Goal: Find specific page/section: Find specific page/section

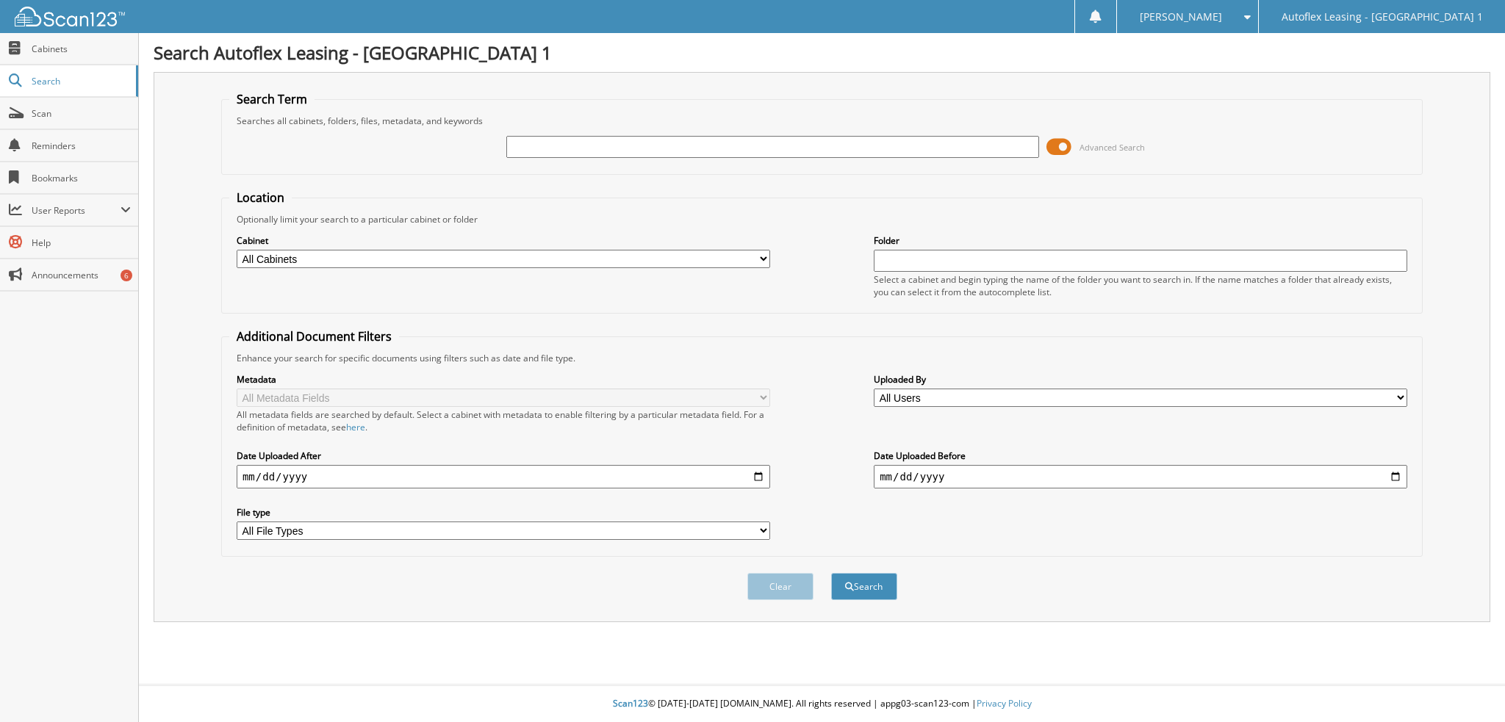
click at [626, 146] on input "text" at bounding box center [772, 147] width 533 height 22
type input "602156"
click at [1060, 149] on span at bounding box center [1058, 147] width 25 height 22
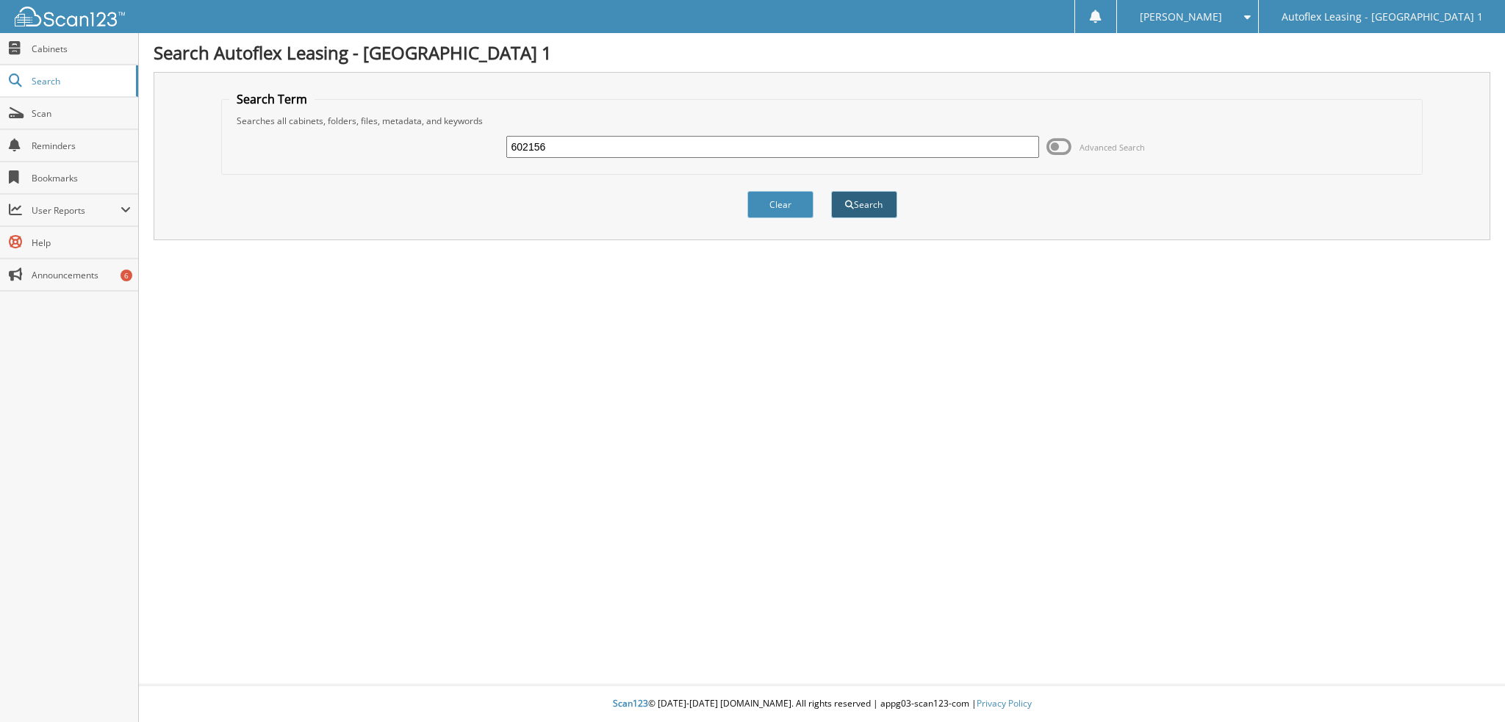
click at [864, 196] on button "Search" at bounding box center [864, 204] width 66 height 27
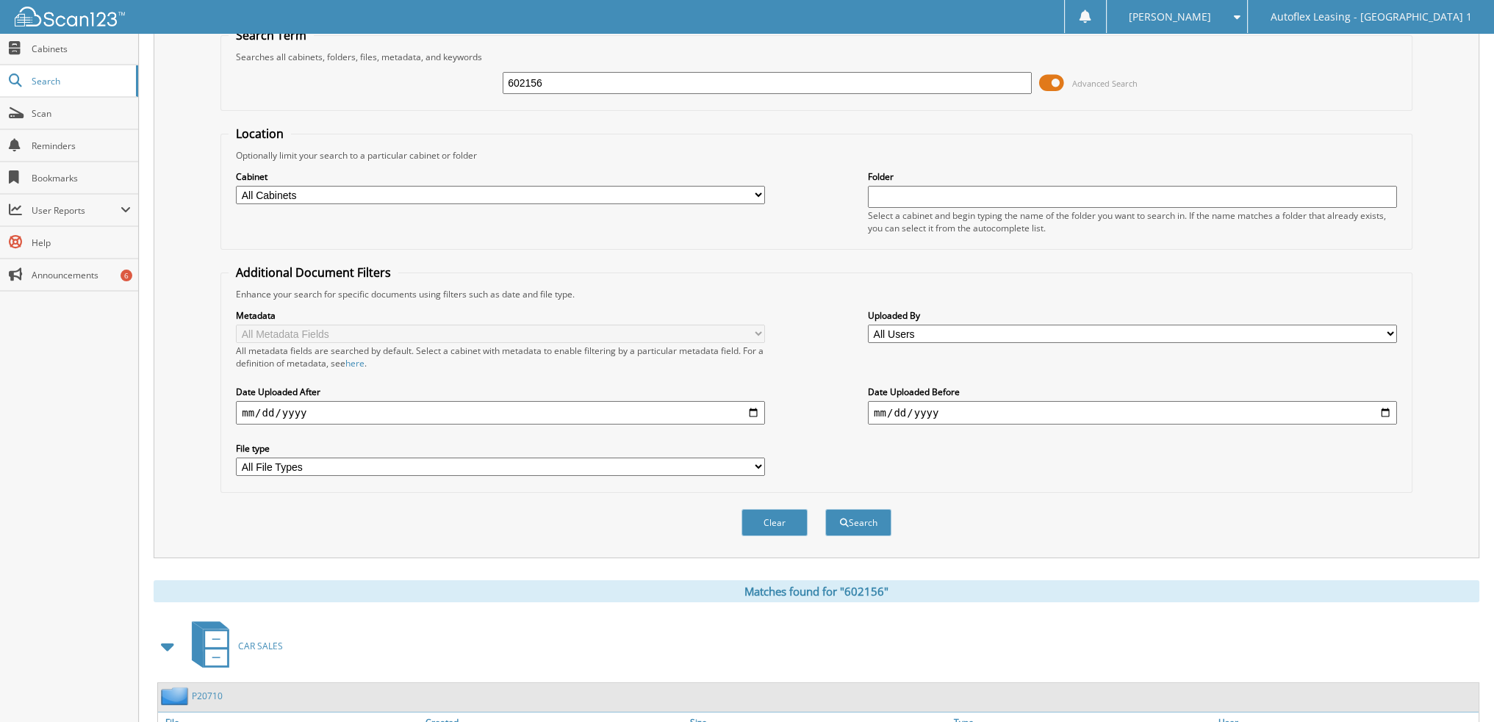
scroll to position [164, 0]
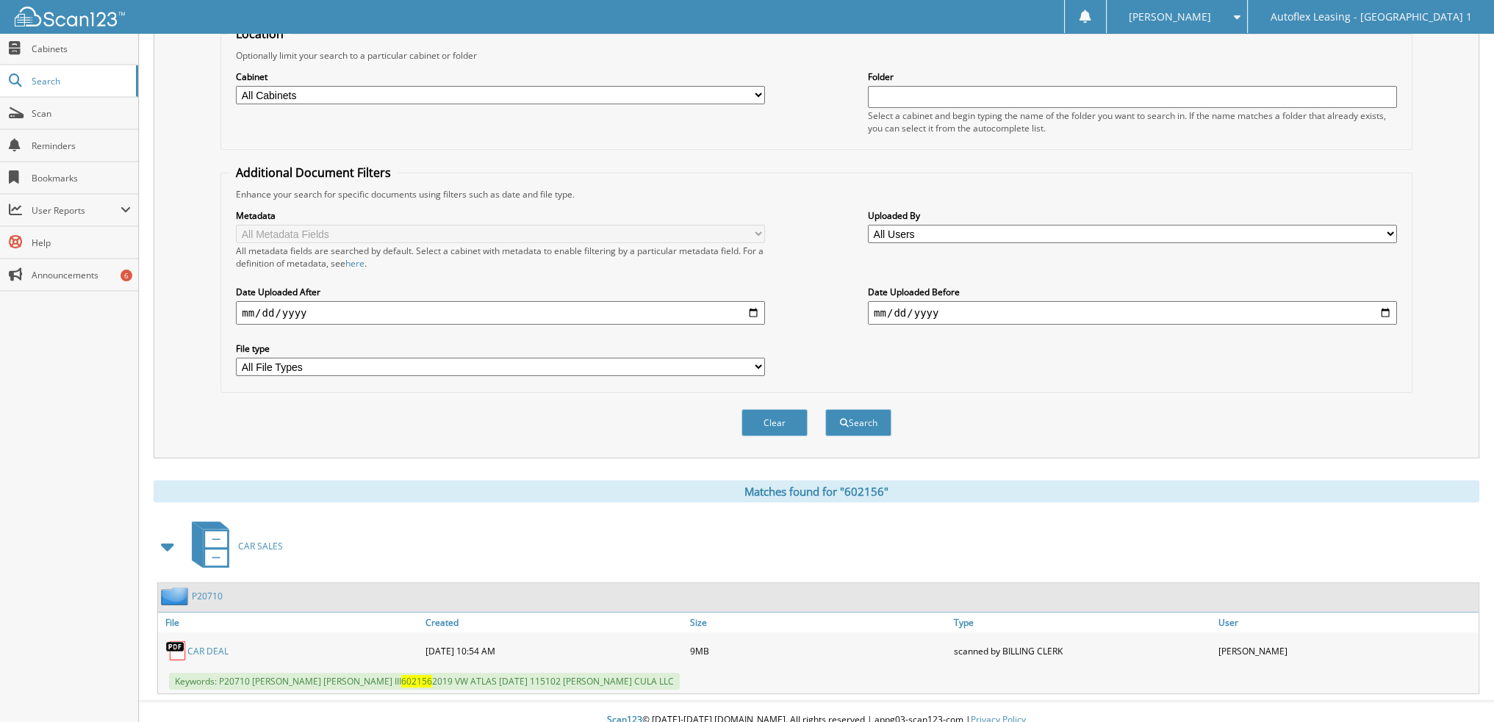
click at [207, 645] on link "CAR DEAL" at bounding box center [207, 651] width 41 height 12
